Goal: Information Seeking & Learning: Learn about a topic

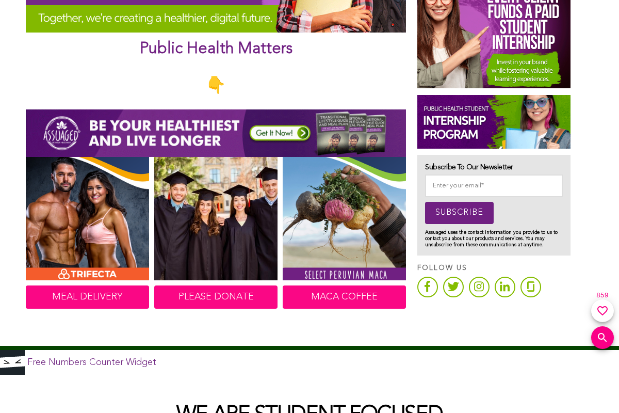
scroll to position [464, 0]
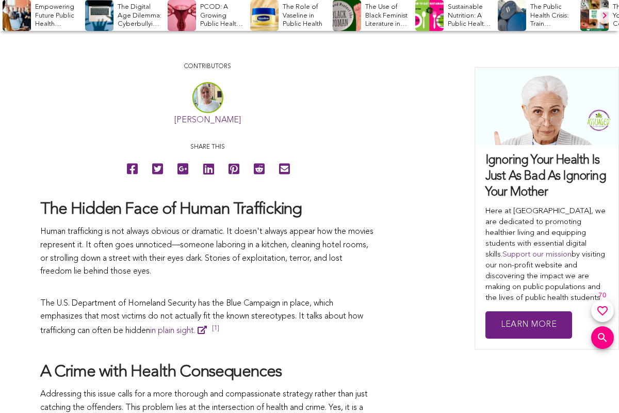
scroll to position [464, 0]
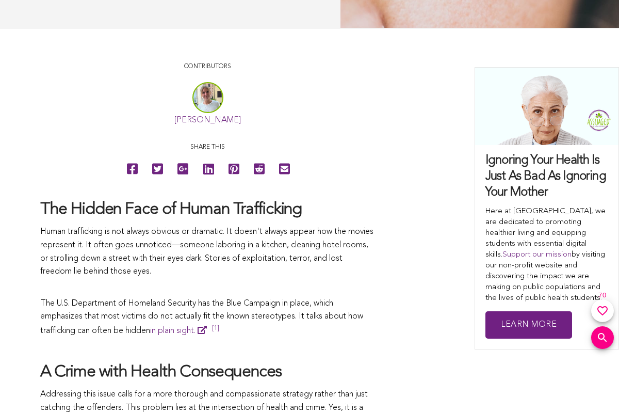
scroll to position [464, 0]
